Goal: Task Accomplishment & Management: Use online tool/utility

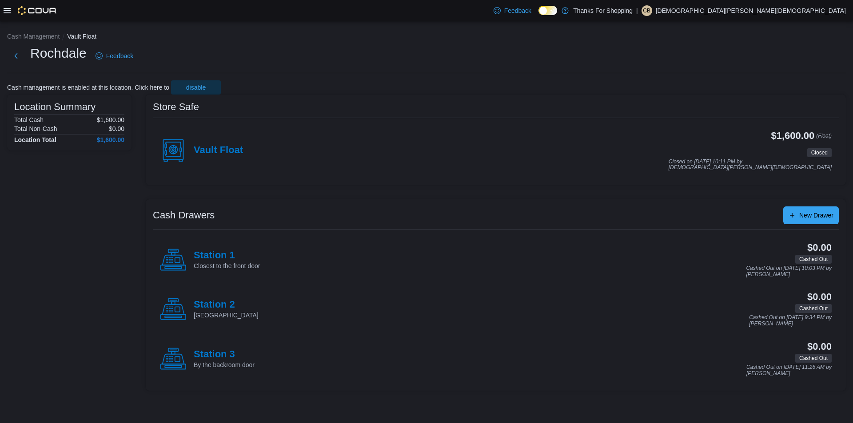
click at [5, 9] on icon at bounding box center [7, 10] width 7 height 7
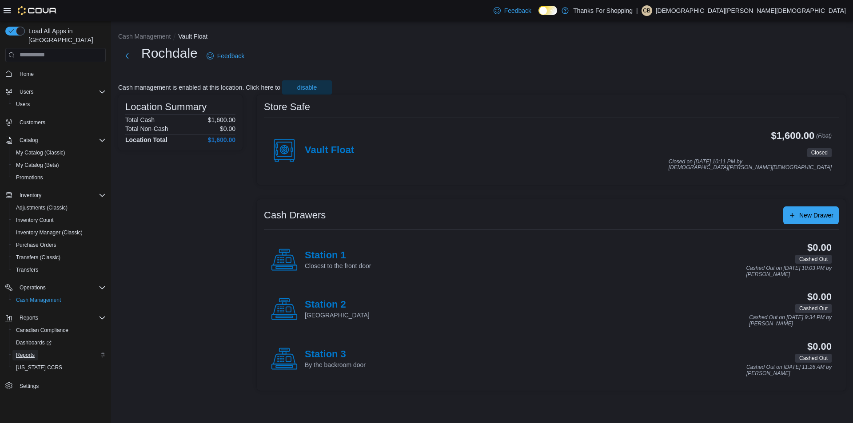
click at [27, 352] on span "Reports" at bounding box center [25, 355] width 19 height 7
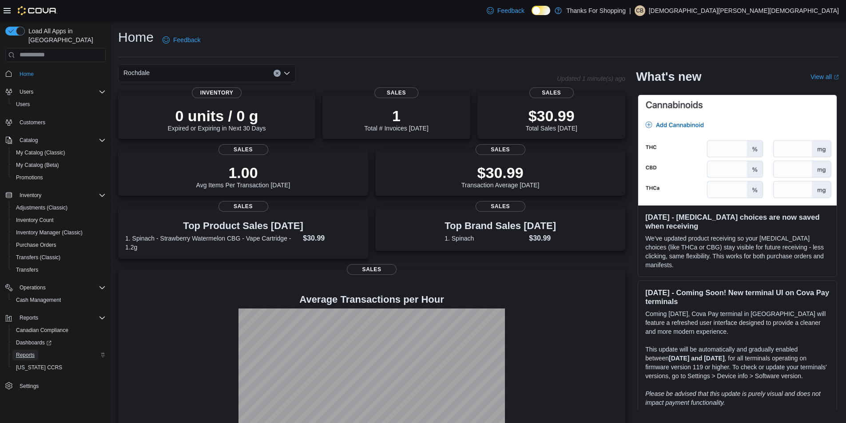
click at [29, 352] on span "Reports" at bounding box center [25, 355] width 19 height 7
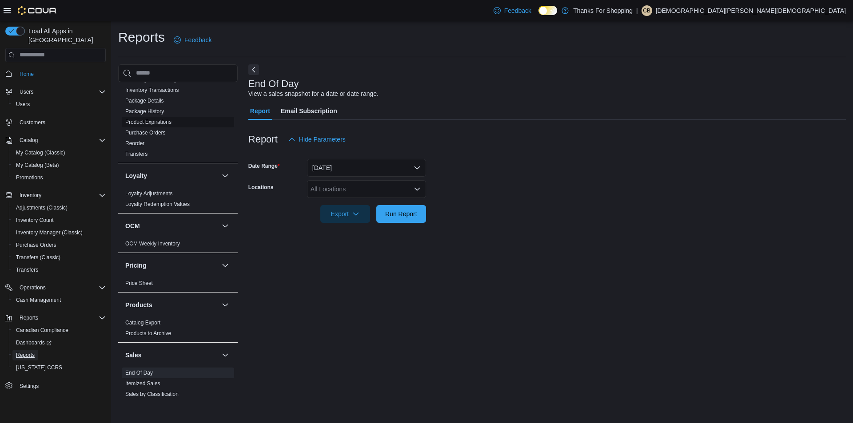
scroll to position [489, 0]
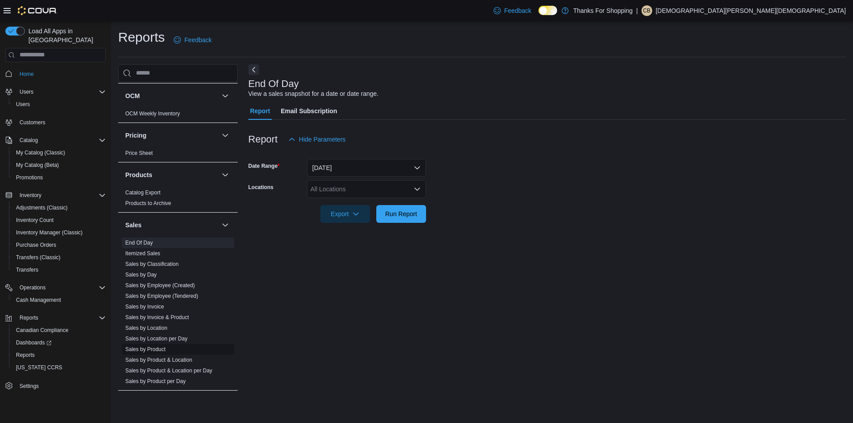
click at [139, 349] on link "Sales by Product" at bounding box center [145, 350] width 40 height 6
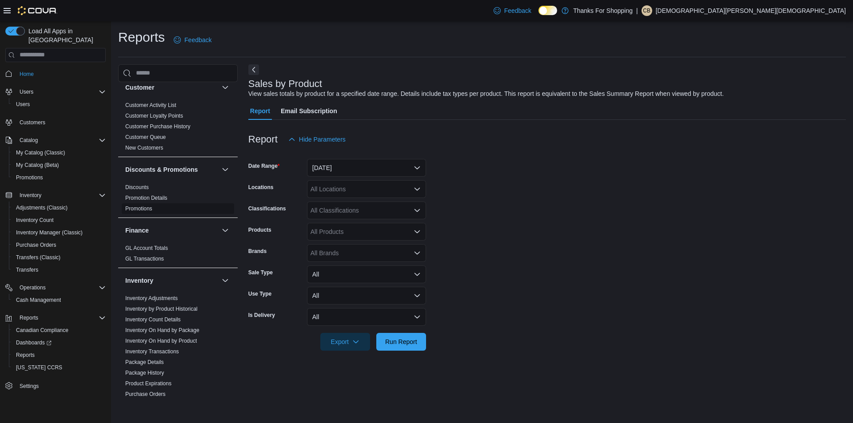
scroll to position [178, 0]
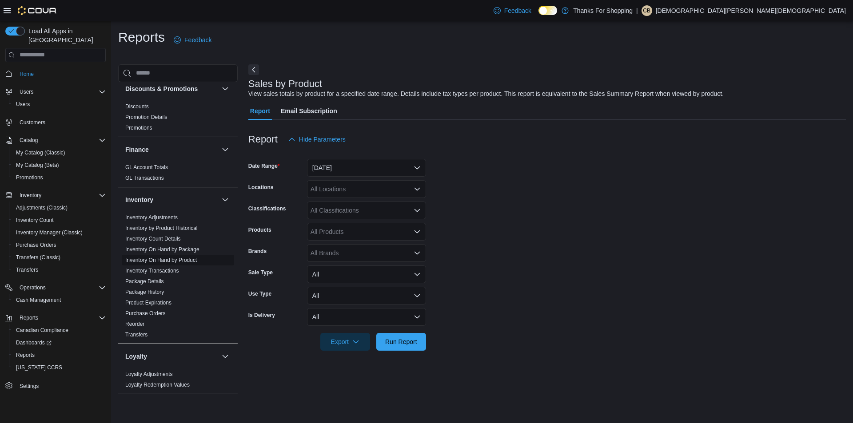
click at [168, 259] on link "Inventory On Hand by Product" at bounding box center [161, 260] width 72 height 6
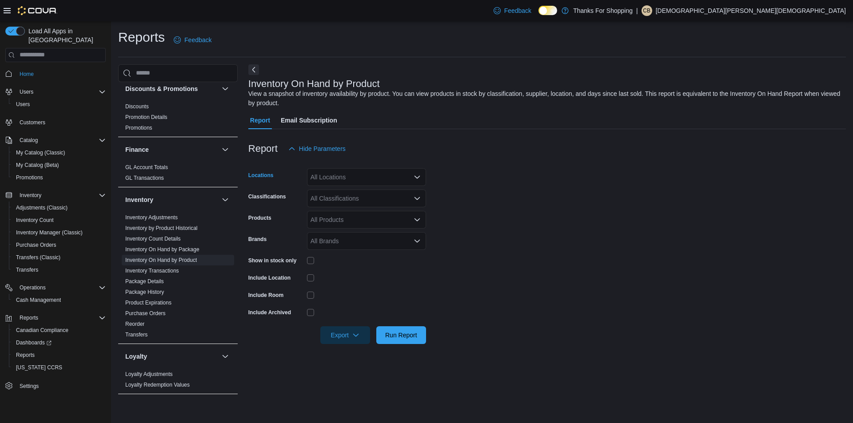
click at [357, 176] on div "All Locations" at bounding box center [366, 177] width 119 height 18
click at [341, 263] on span "Rochdale" at bounding box center [344, 265] width 26 height 9
click at [641, 164] on div at bounding box center [547, 163] width 598 height 11
click at [325, 204] on div "All Classifications" at bounding box center [366, 199] width 119 height 18
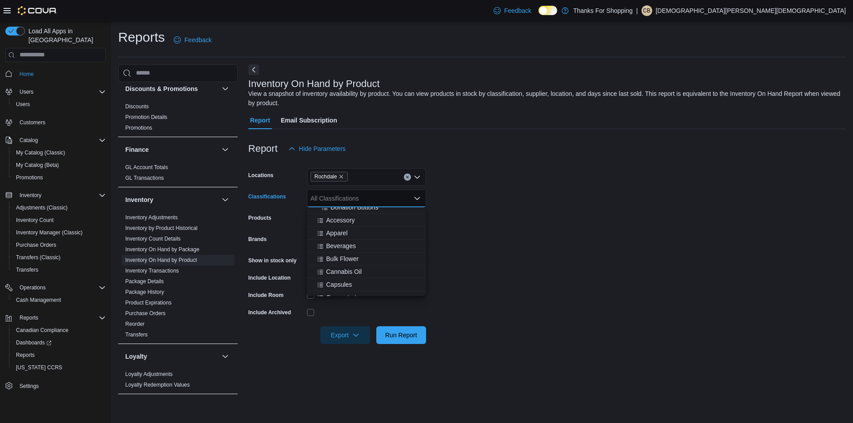
scroll to position [267, 0]
click at [347, 255] on span "Cannabis Oil" at bounding box center [344, 256] width 36 height 9
click at [347, 255] on span "Capsules" at bounding box center [339, 256] width 26 height 9
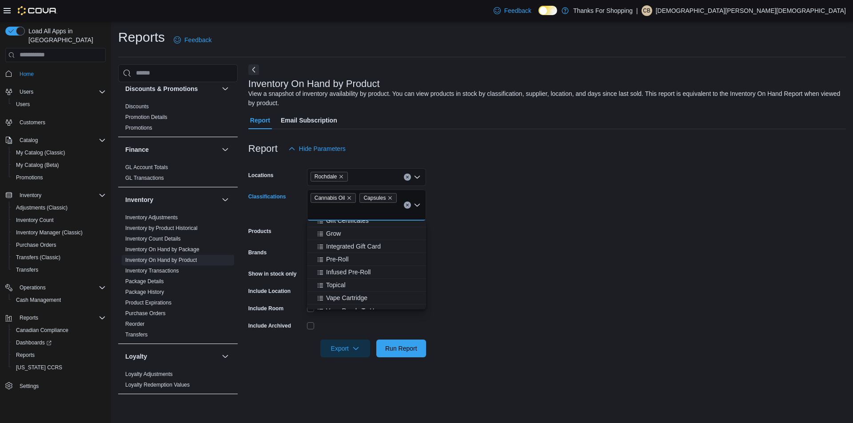
scroll to position [356, 0]
click at [335, 274] on span "Topical" at bounding box center [336, 270] width 20 height 9
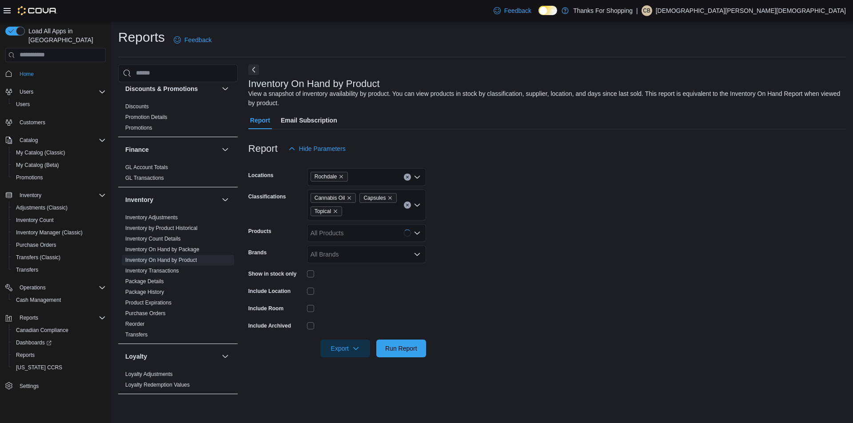
click at [580, 233] on form "Locations Rochdale Classifications Cannabis Oil Capsules Topical Products All P…" at bounding box center [547, 258] width 598 height 200
click at [358, 347] on icon "button" at bounding box center [355, 348] width 7 height 7
click at [349, 366] on span "Export to Excel" at bounding box center [347, 366] width 40 height 7
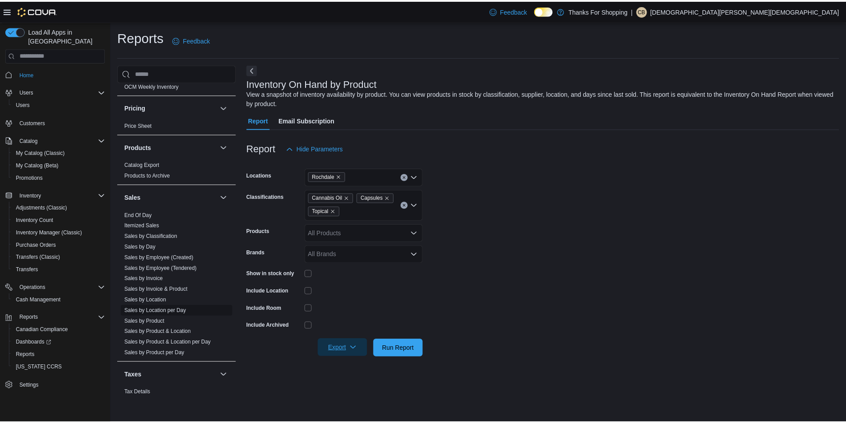
scroll to position [539, 0]
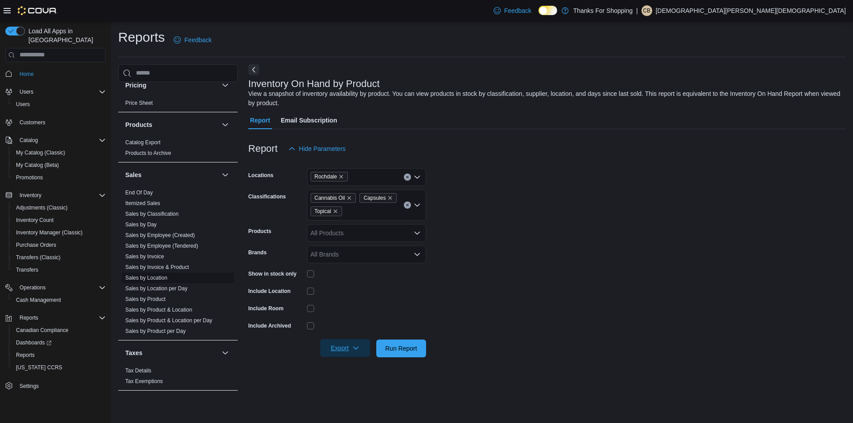
click at [152, 276] on link "Sales by Location" at bounding box center [146, 278] width 42 height 6
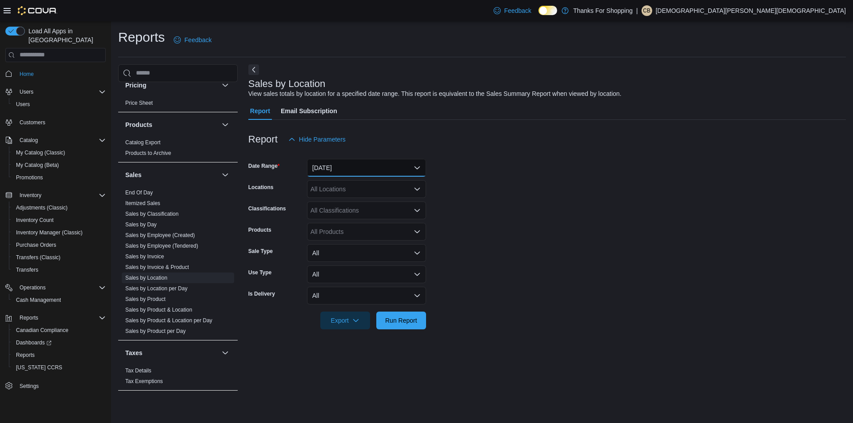
click at [354, 173] on button "Yesterday" at bounding box center [366, 168] width 119 height 18
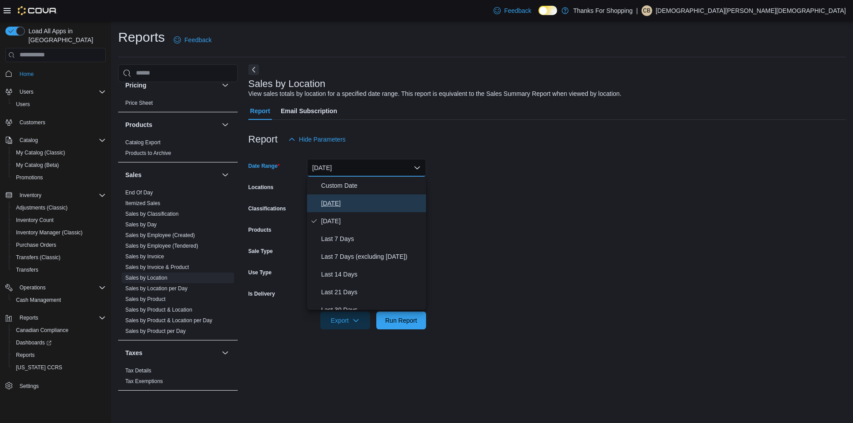
click at [348, 199] on span "Today" at bounding box center [371, 203] width 101 height 11
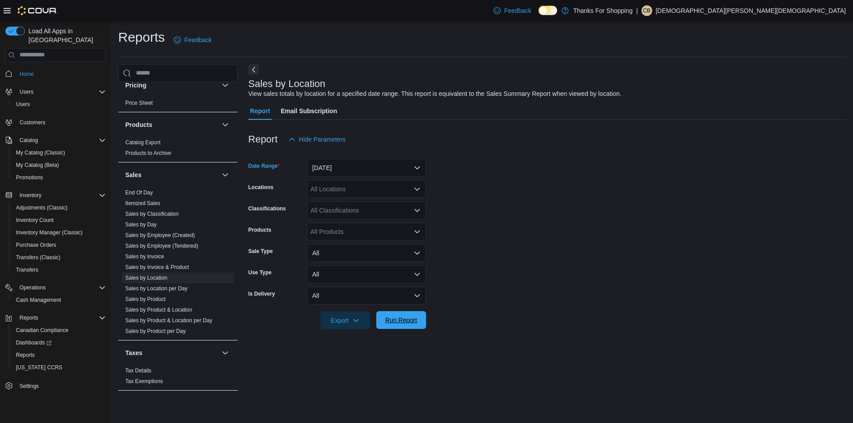
click at [397, 326] on span "Run Report" at bounding box center [401, 320] width 39 height 18
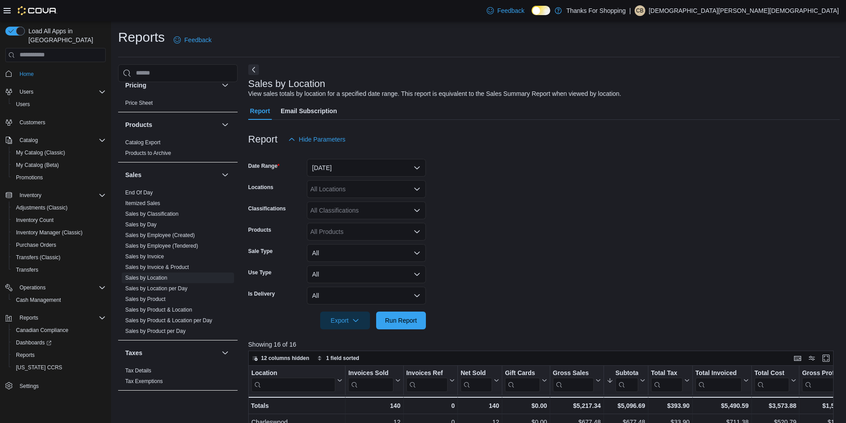
click at [486, 198] on form "Date Range Today Locations All Locations Classifications All Classifications Pr…" at bounding box center [544, 238] width 592 height 181
click at [402, 318] on span "Run Report" at bounding box center [401, 320] width 32 height 9
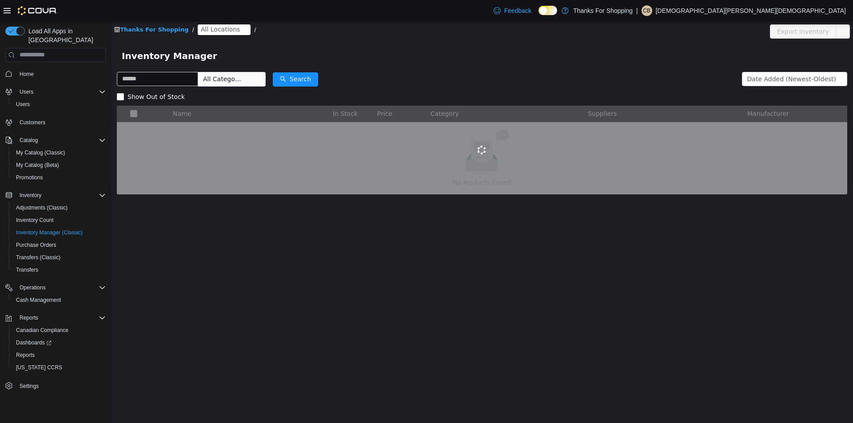
click at [242, 28] on icon "icon: close-circle" at bounding box center [244, 29] width 5 height 5
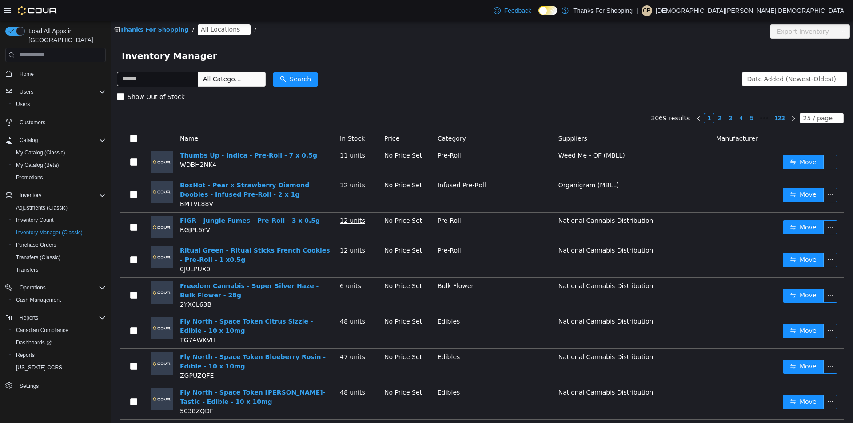
click at [215, 32] on span "All Locations" at bounding box center [220, 29] width 39 height 10
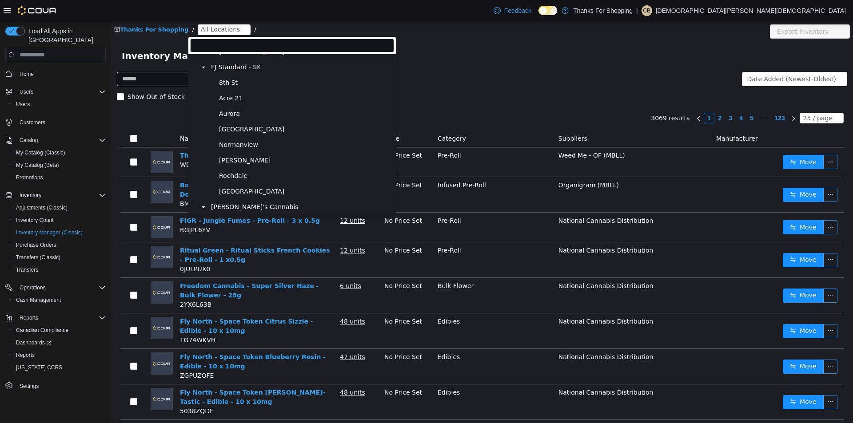
scroll to position [178, 0]
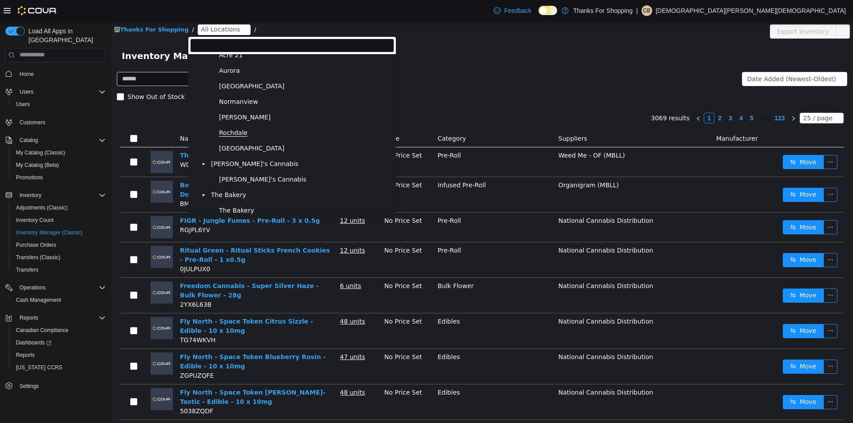
click at [244, 136] on span "Rochdale" at bounding box center [233, 133] width 28 height 8
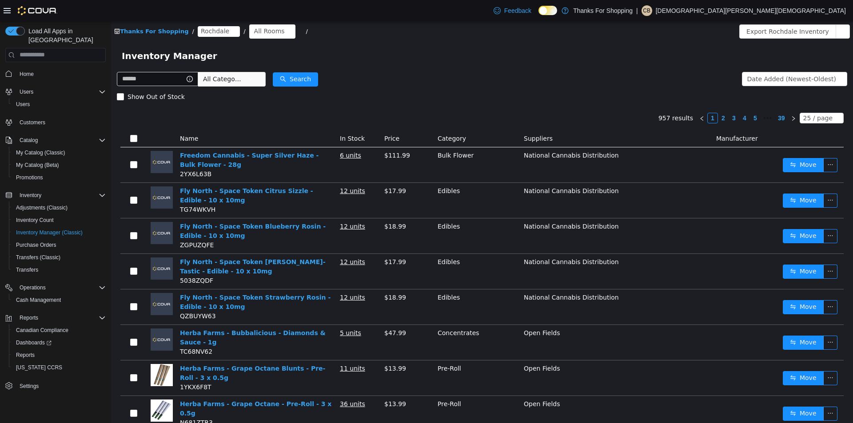
click at [248, 80] on span "All Categories" at bounding box center [225, 78] width 44 height 13
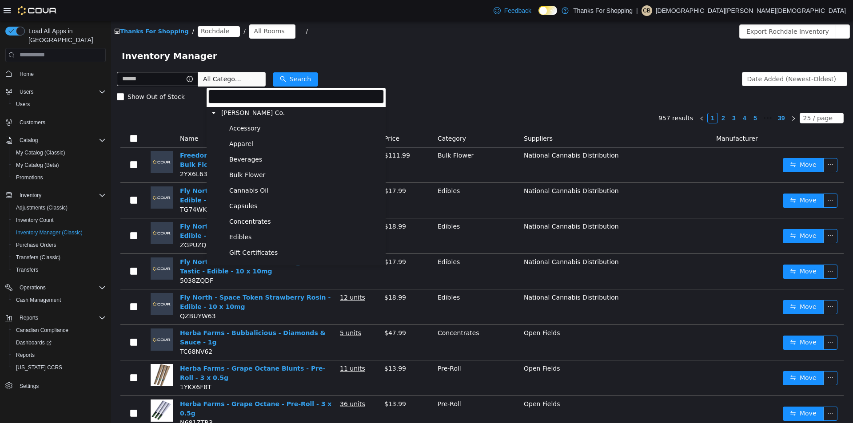
click at [258, 132] on span "Accessory" at bounding box center [305, 128] width 157 height 12
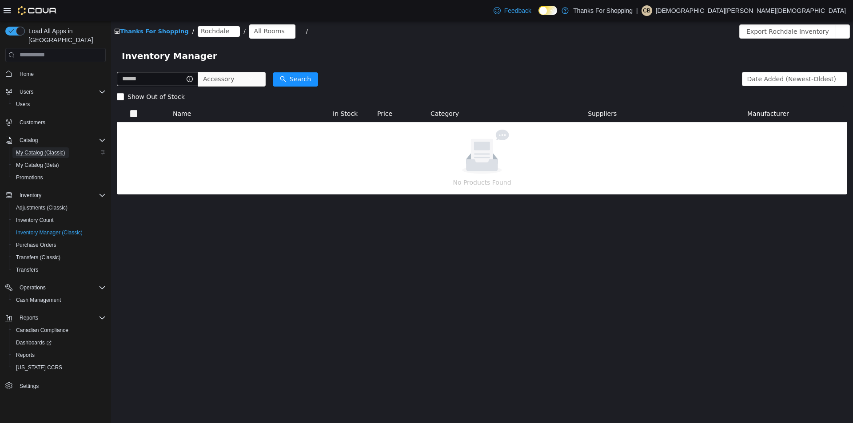
click at [67, 148] on link "My Catalog (Classic)" at bounding box center [40, 153] width 56 height 11
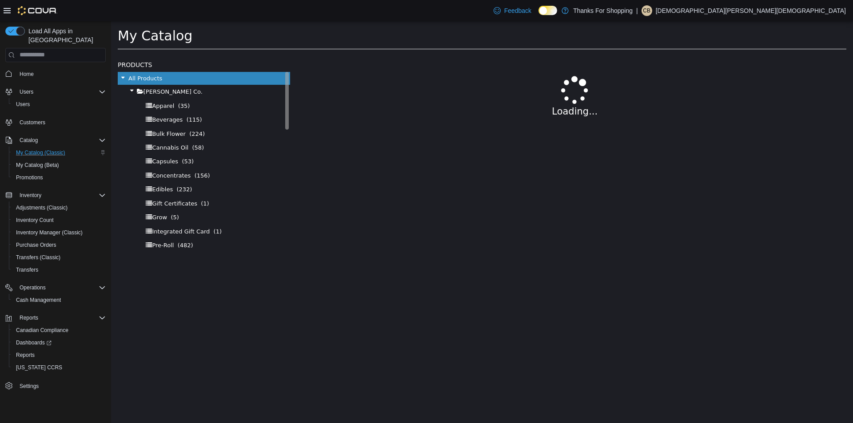
select select "**********"
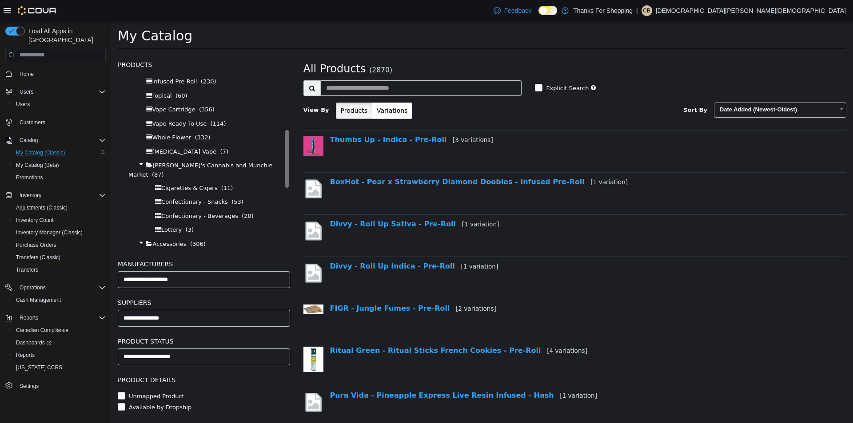
scroll to position [267, 0]
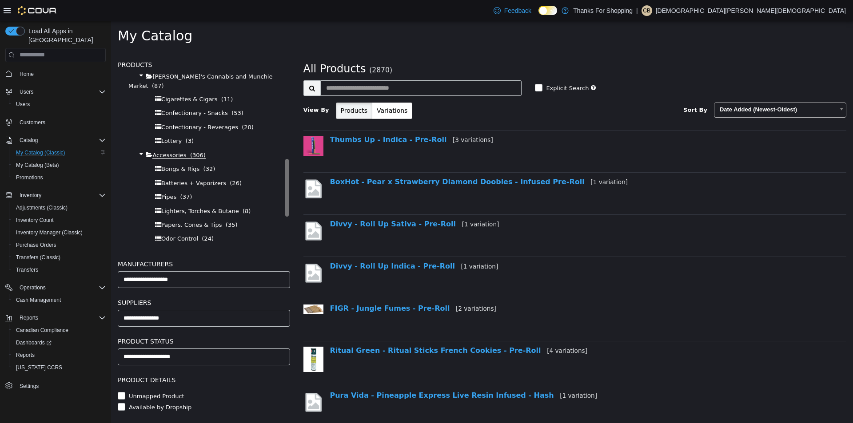
click at [190, 152] on span "(306)" at bounding box center [198, 155] width 16 height 7
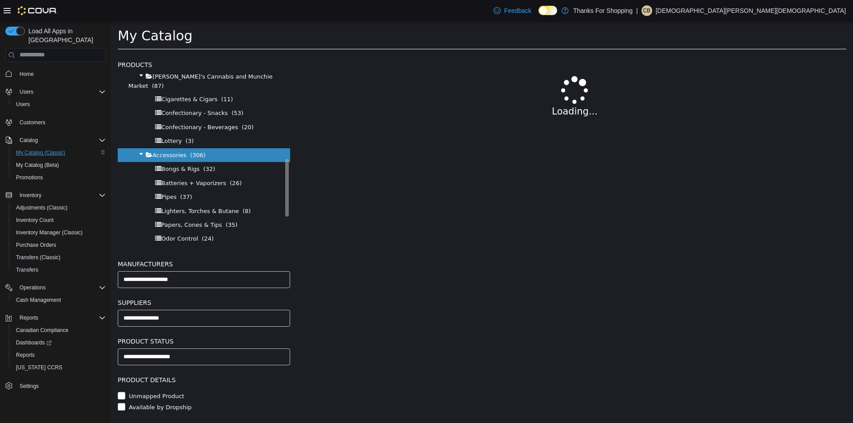
select select "**********"
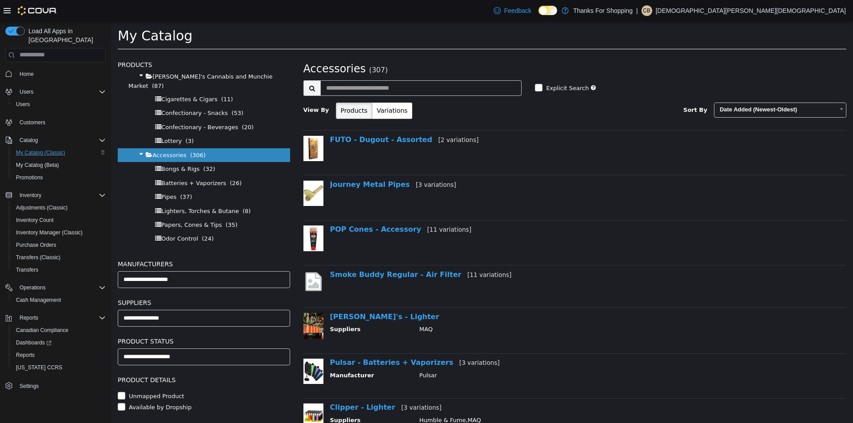
click at [740, 55] on body "Saving Bulk Changes... × My Catalog Products All Products Farmer Jane Cannabis …" at bounding box center [482, 38] width 742 height 34
click at [668, 55] on body "Saving Bulk Changes... × My Catalog Products All Products Farmer Jane Cannabis …" at bounding box center [482, 38] width 742 height 34
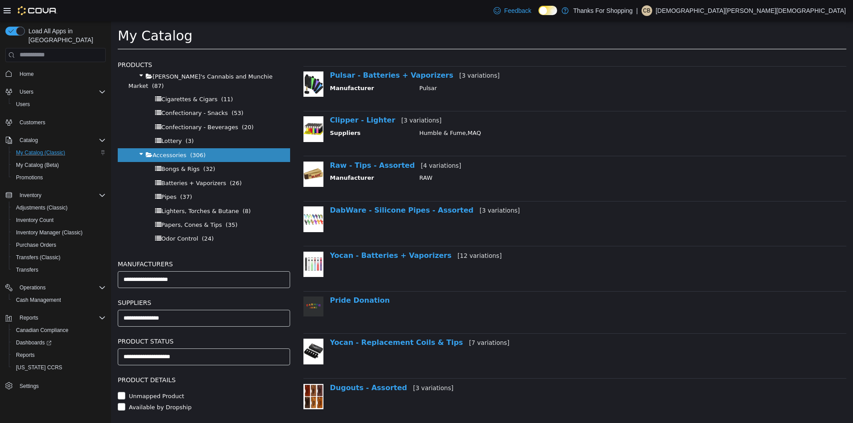
scroll to position [311, 0]
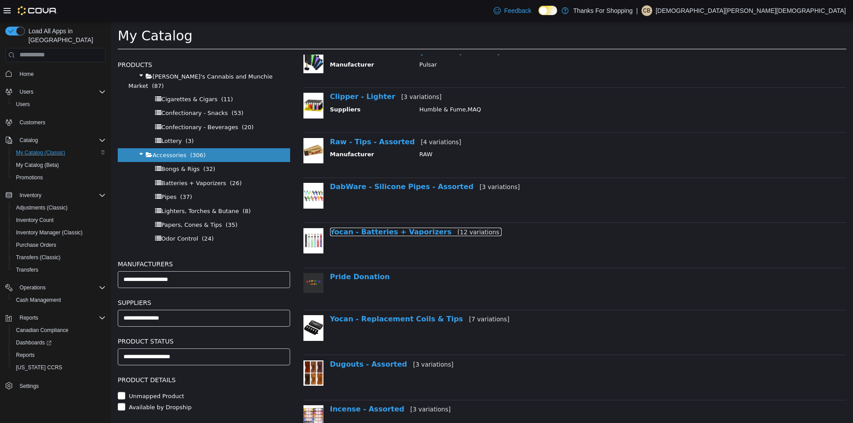
click at [384, 232] on link "Yocan - Batteries + Vaporizers [12 variations]" at bounding box center [416, 232] width 172 height 8
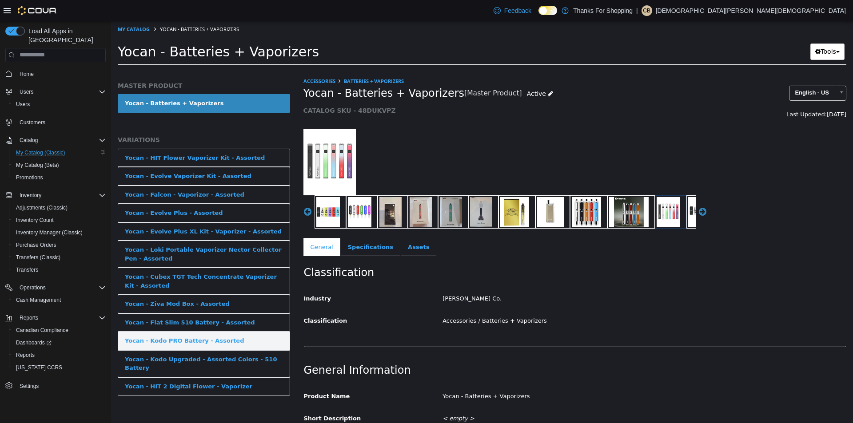
click at [220, 343] on div "Yocan - Kodo PRO Battery - Assorted" at bounding box center [184, 340] width 119 height 9
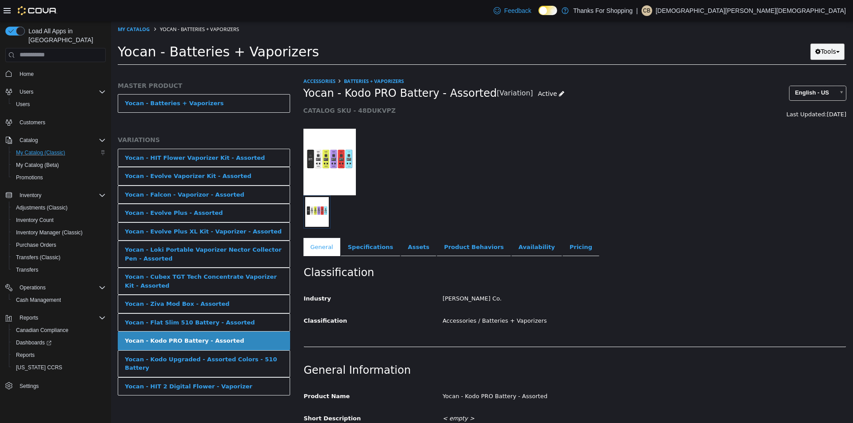
click at [835, 50] on button "Tools" at bounding box center [827, 51] width 34 height 16
click at [809, 66] on link "Print Labels" at bounding box center [809, 69] width 70 height 12
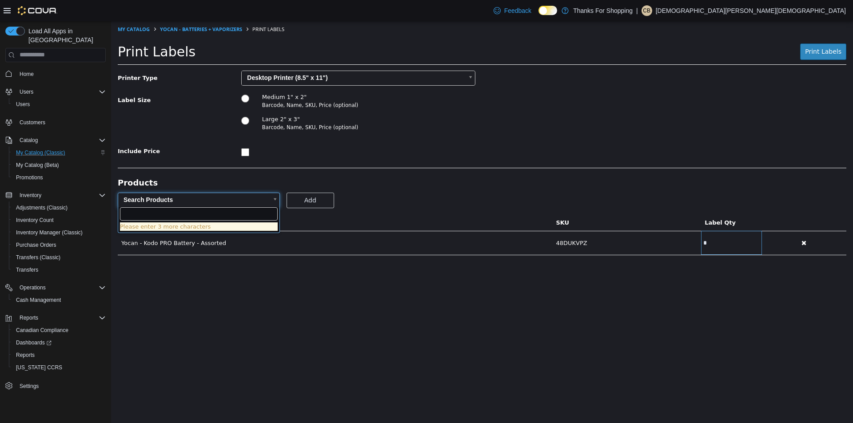
click at [257, 198] on body "Saving Bulk Changes... × My Catalog Yocan - Batteries + Vaporizers Print Labels…" at bounding box center [482, 143] width 742 height 244
click at [240, 217] on input "text" at bounding box center [199, 213] width 158 height 13
click at [336, 264] on html "Saving Bulk Changes... × My Catalog Yocan - Batteries + Vaporizers Print Labels…" at bounding box center [482, 143] width 742 height 244
click at [252, 202] on body "Saving Bulk Changes... × My Catalog Yocan - Batteries + Vaporizers Print Labels…" at bounding box center [482, 143] width 742 height 244
type input "*******"
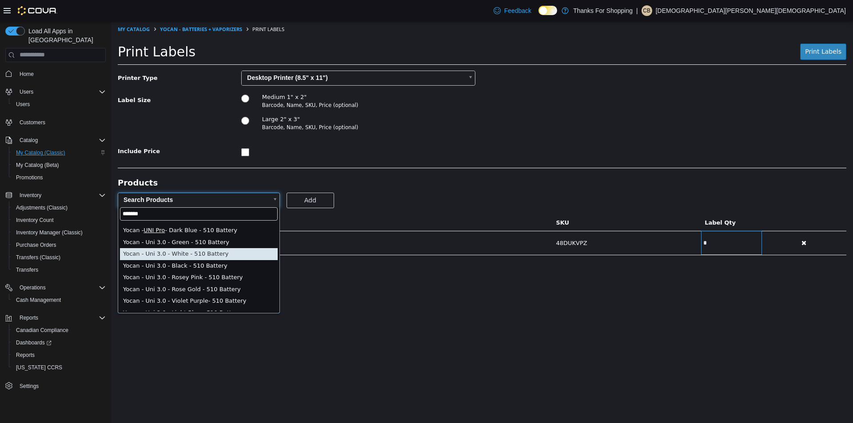
scroll to position [155, 0]
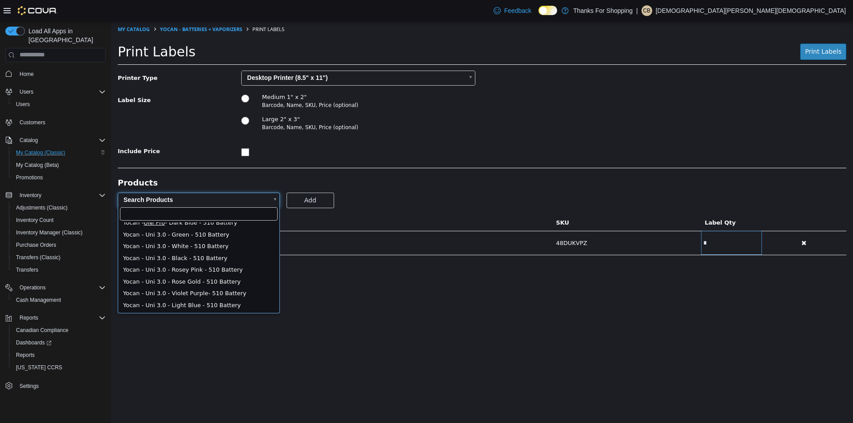
click at [331, 264] on html "Saving Bulk Changes... × My Catalog Yocan - Batteries + Vaporizers Print Labels…" at bounding box center [482, 143] width 742 height 244
